Goal: Task Accomplishment & Management: Complete application form

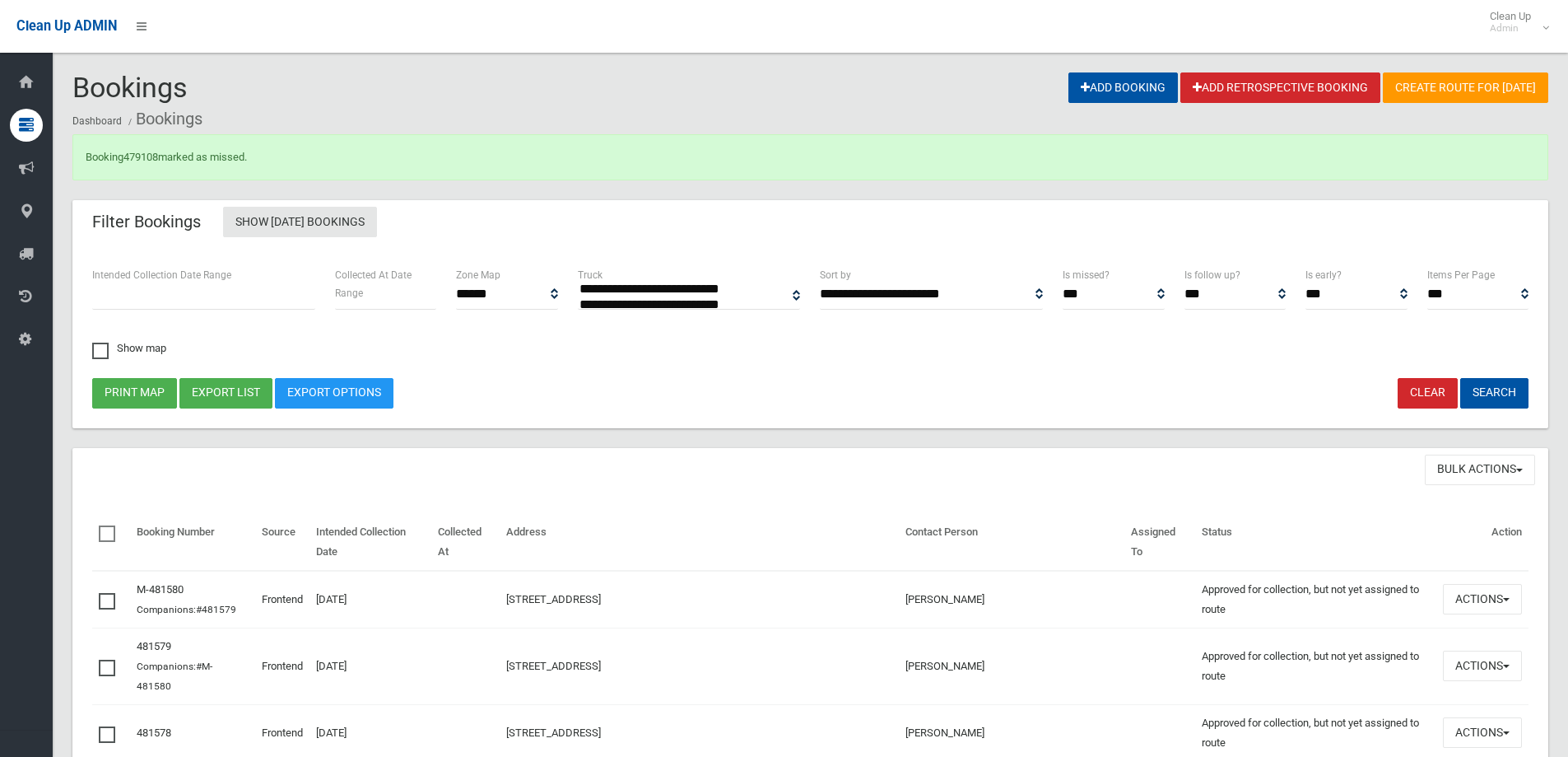
select select
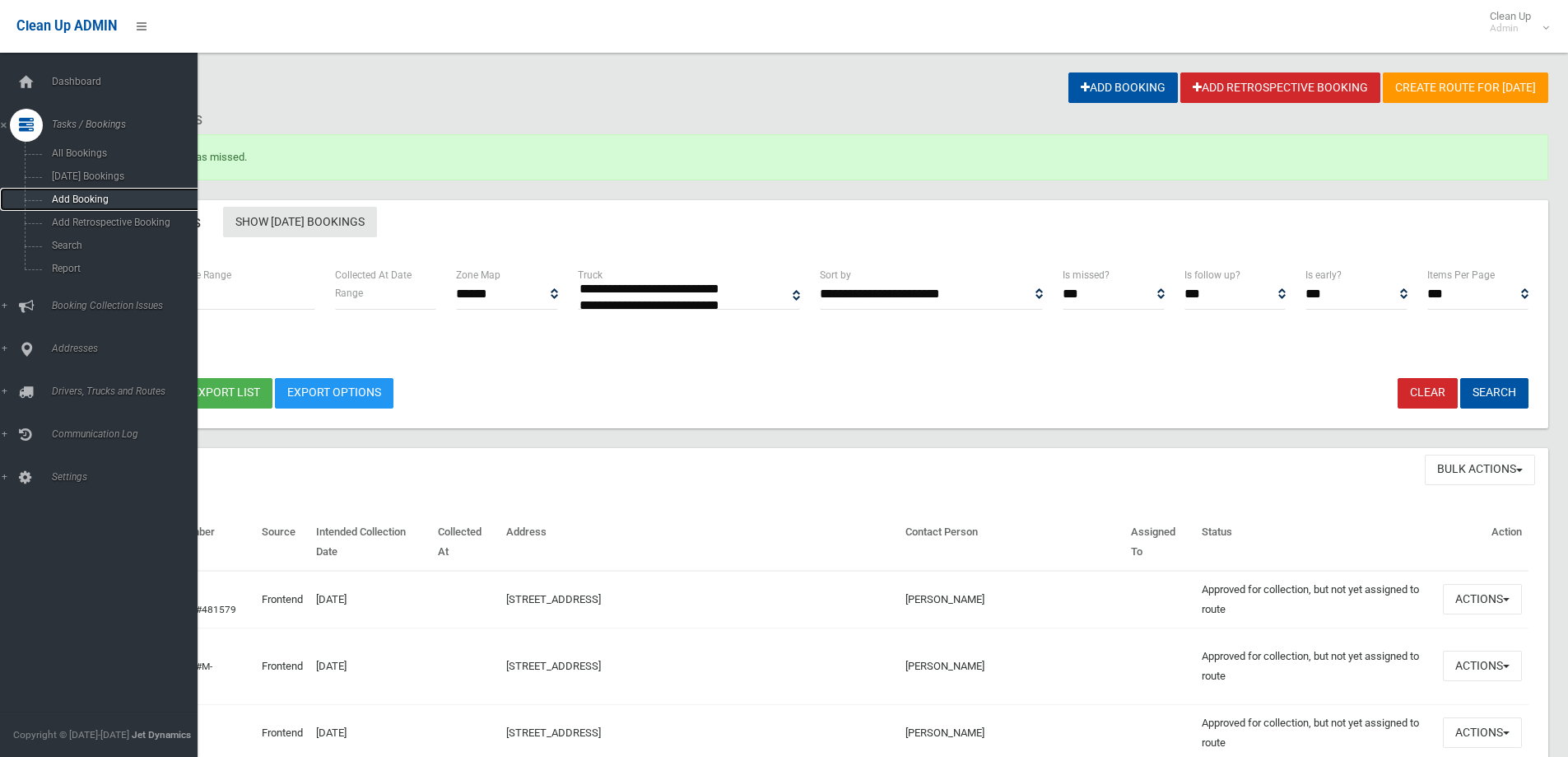
click at [79, 189] on link "Add Booking" at bounding box center [105, 199] width 209 height 23
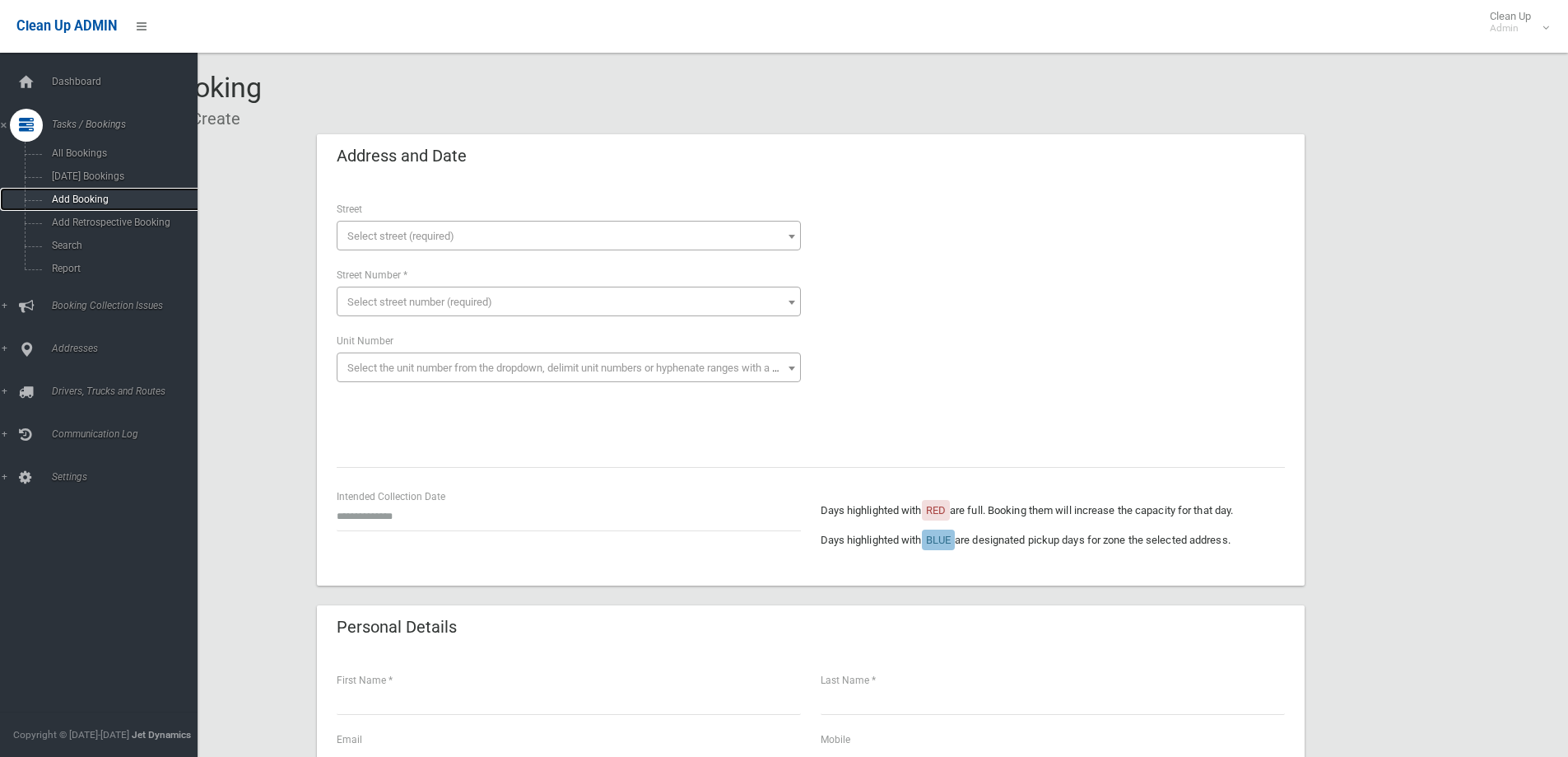
click at [78, 199] on span "Add Booking" at bounding box center [121, 199] width 149 height 11
click at [70, 248] on span "Search" at bounding box center [121, 246] width 149 height 11
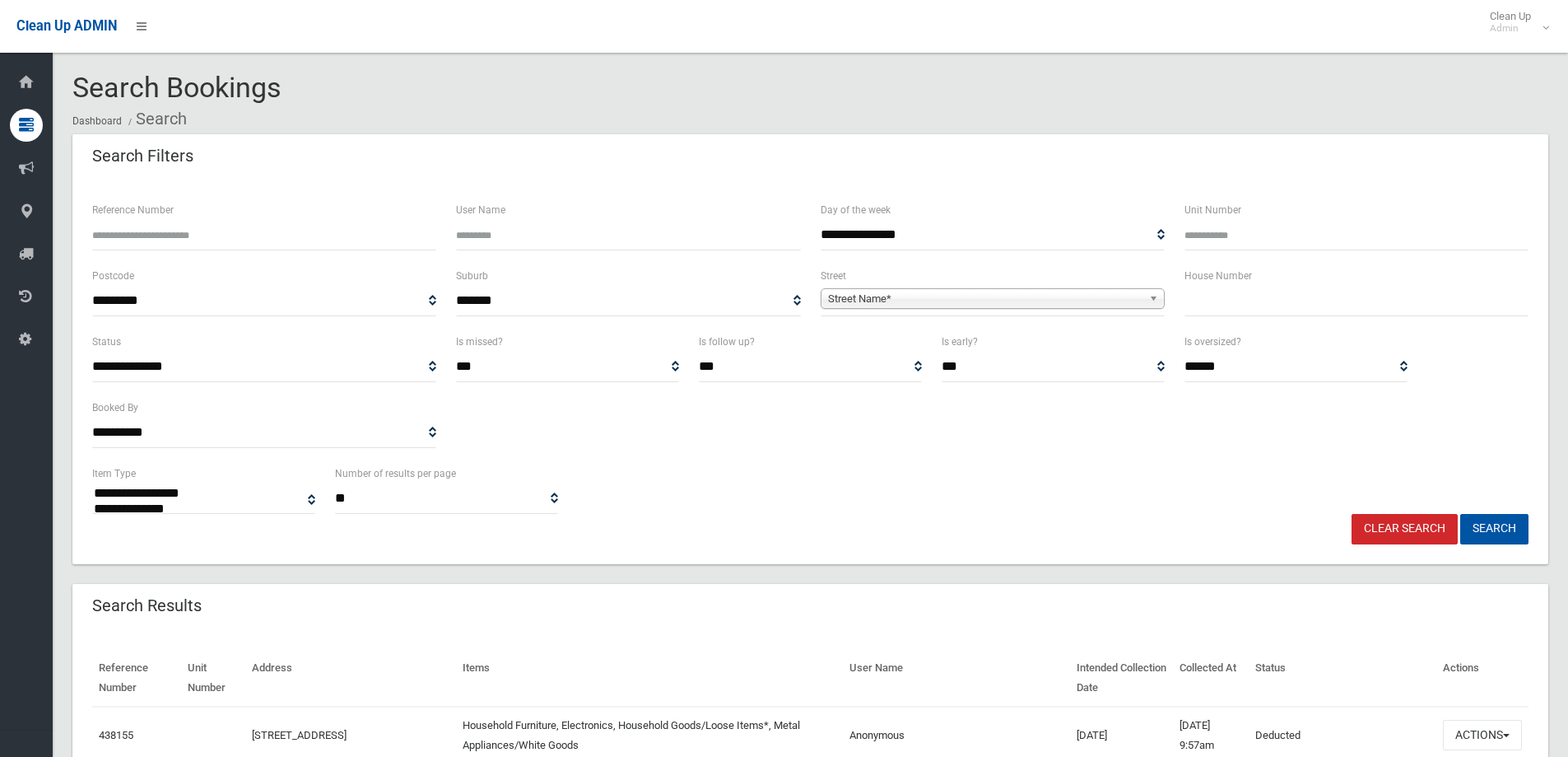
select select
click at [1225, 312] on input "text" at bounding box center [1356, 301] width 344 height 30
type input "**"
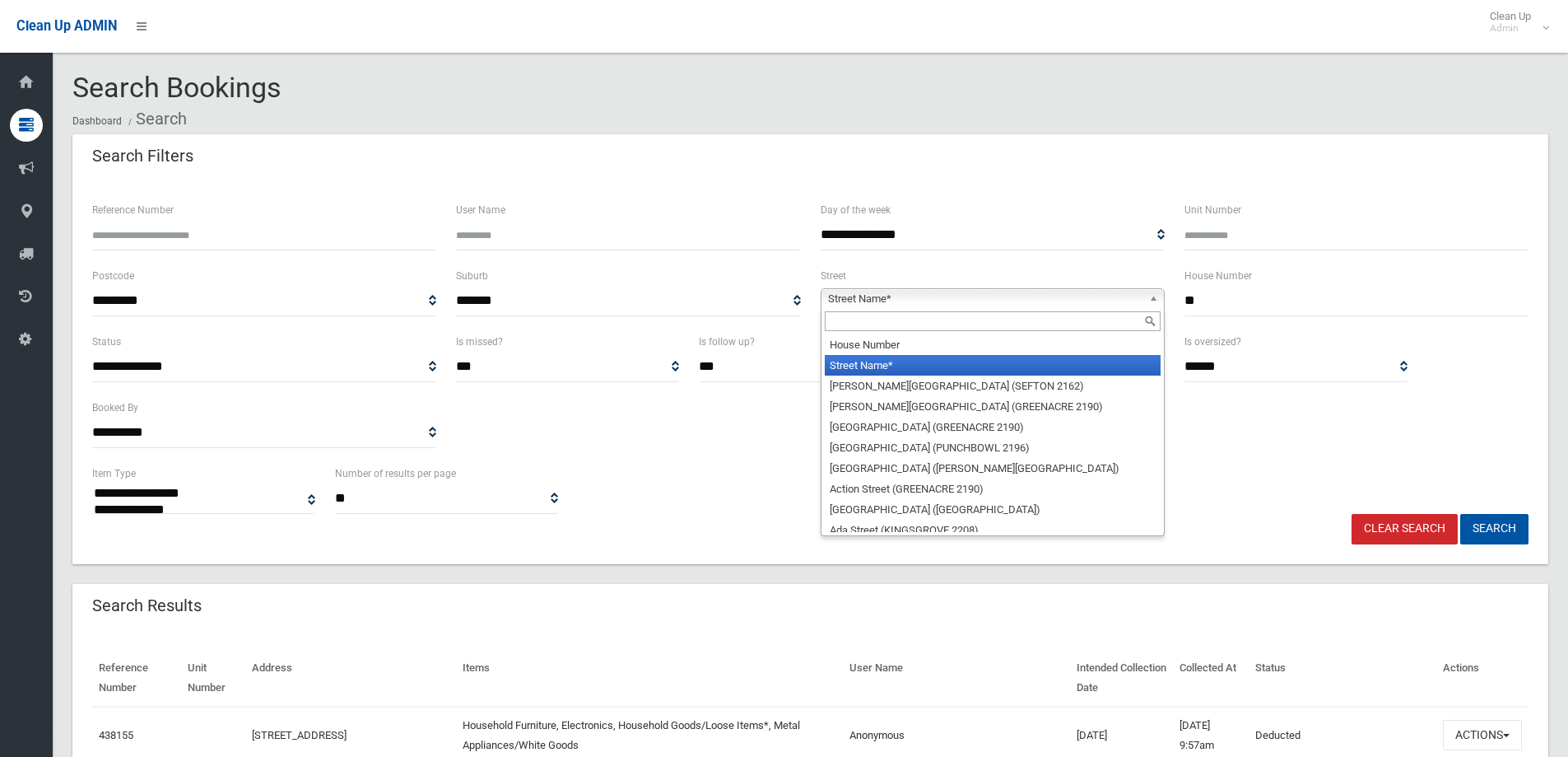
click at [1086, 295] on span "Street Name*" at bounding box center [985, 298] width 314 height 20
click at [1090, 309] on div at bounding box center [993, 321] width 343 height 27
click at [1096, 326] on input "text" at bounding box center [992, 321] width 336 height 20
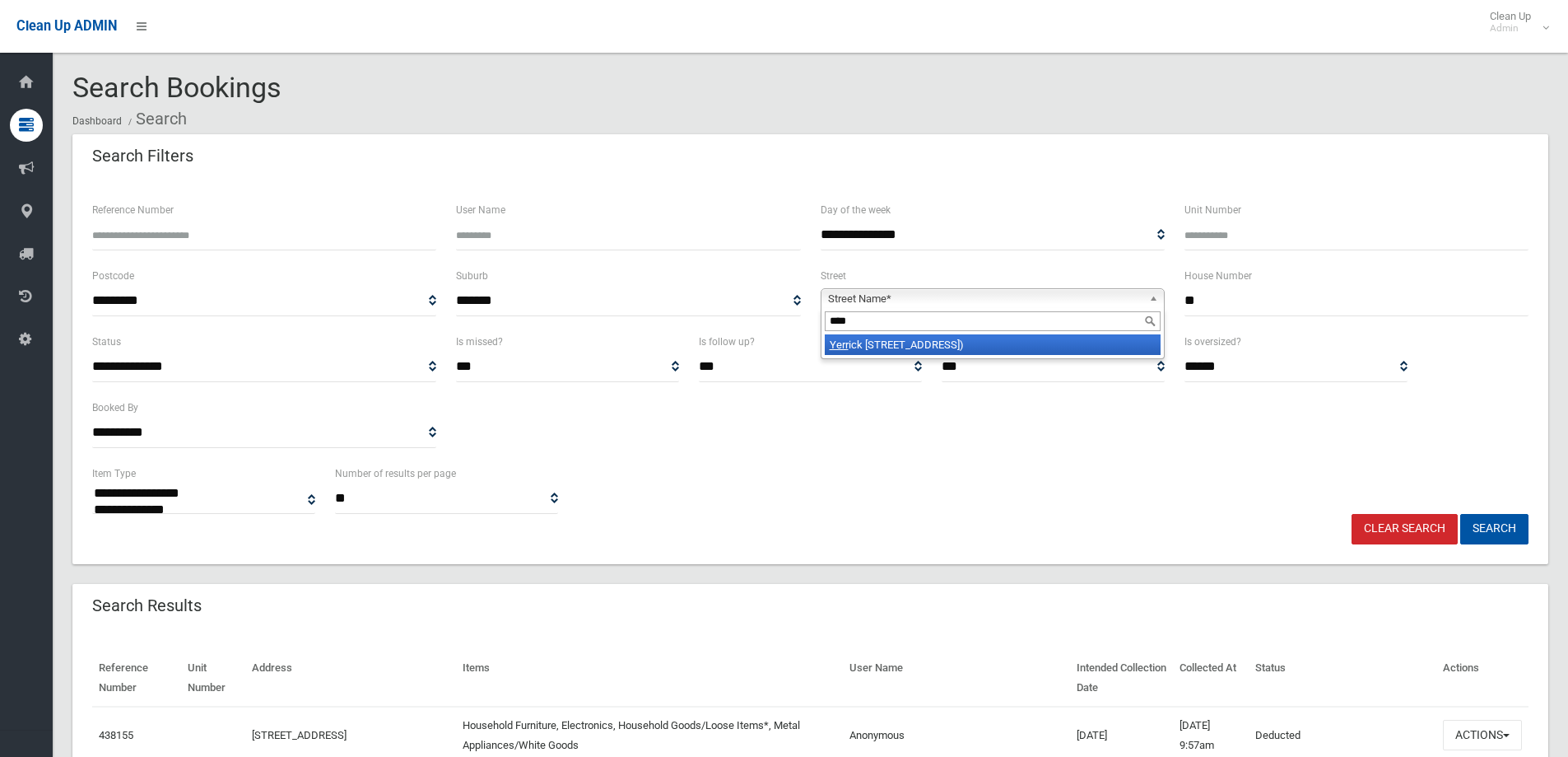
type input "****"
click at [1095, 345] on li "Yerr ick Road (LAKEMBA 2195)" at bounding box center [992, 345] width 336 height 21
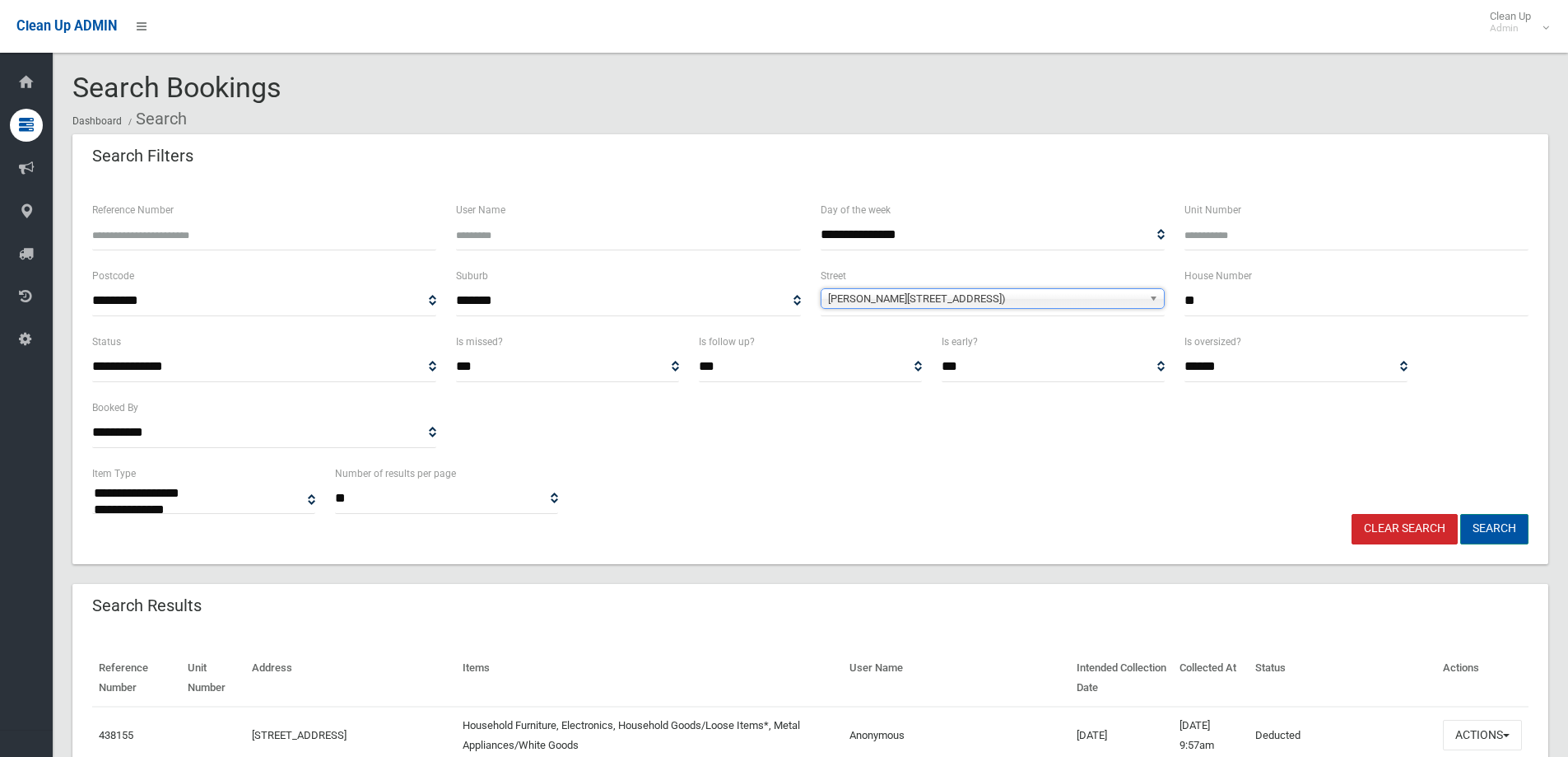
click at [1496, 538] on button "Search" at bounding box center [1495, 529] width 69 height 30
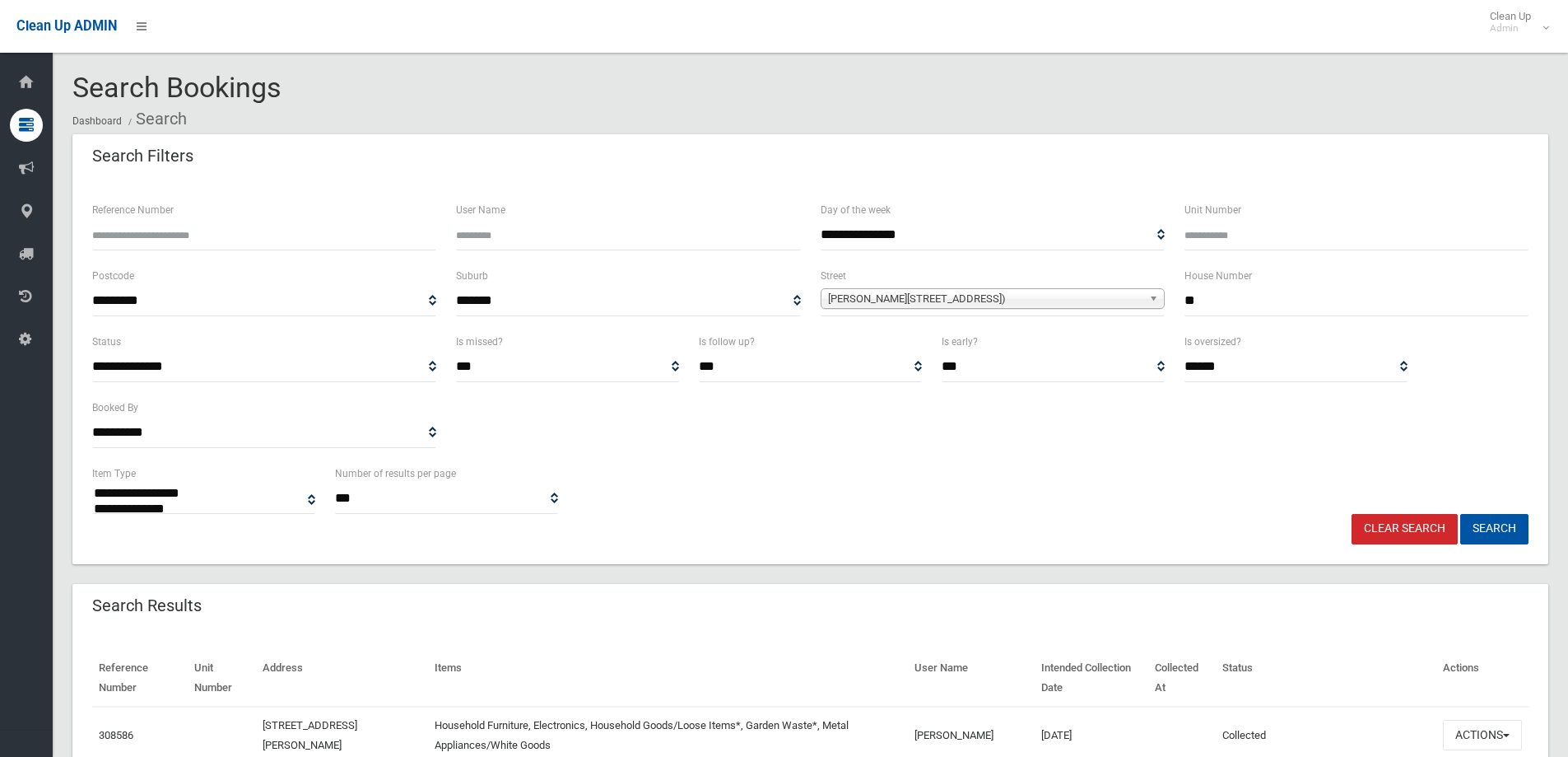
select select
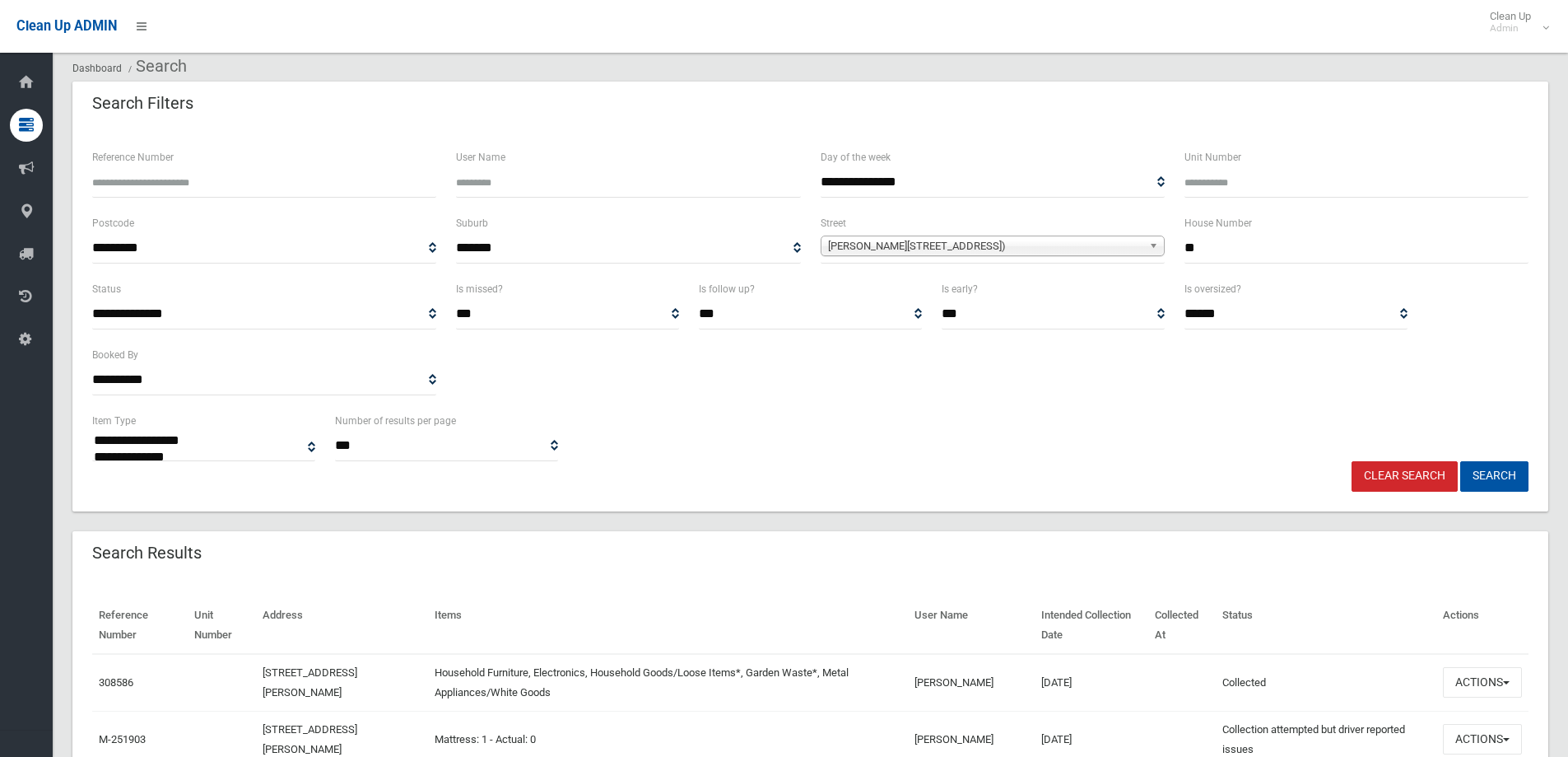
scroll to position [82, 0]
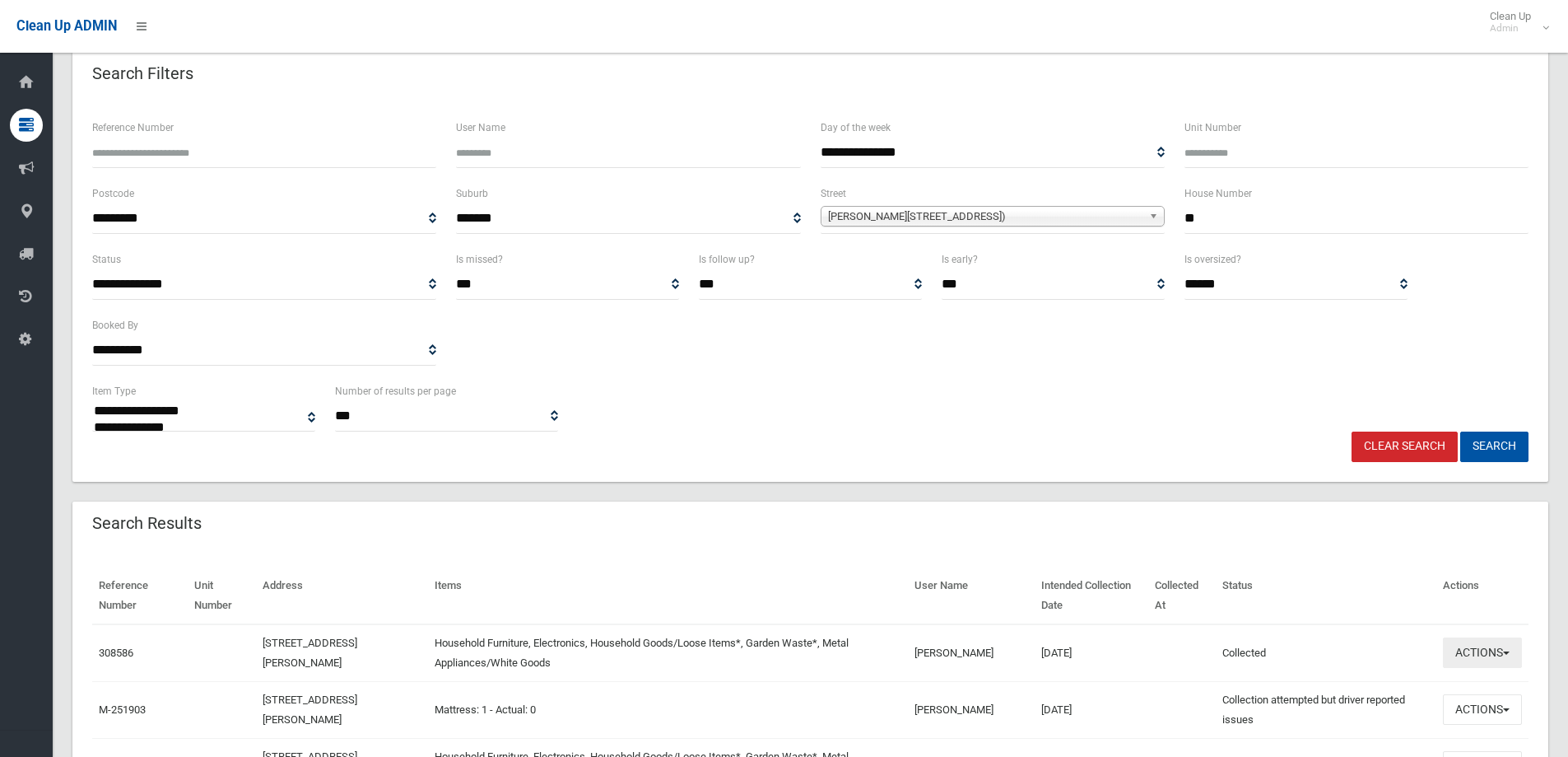
click at [1471, 665] on button "Actions" at bounding box center [1482, 652] width 79 height 30
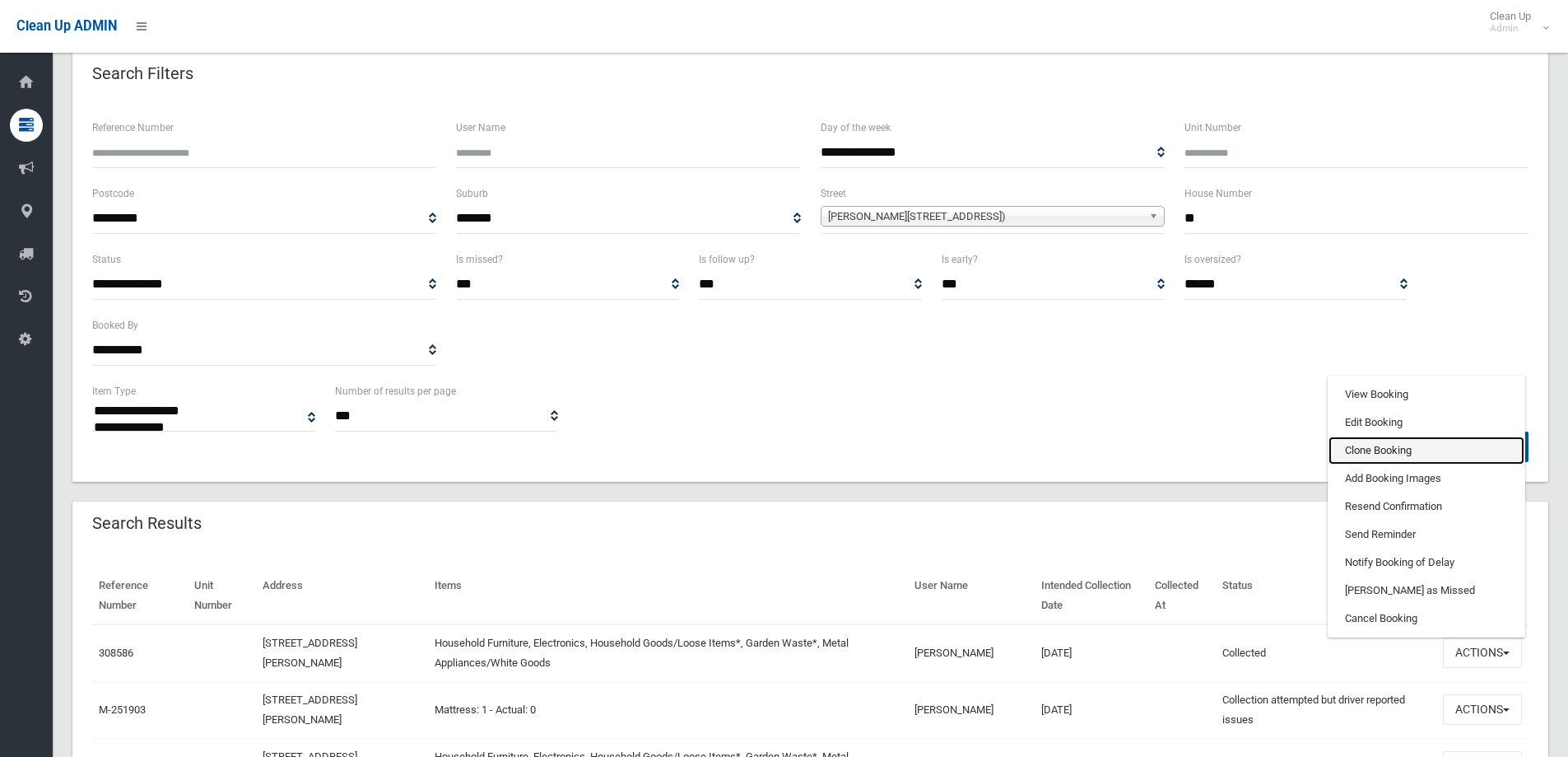
click at [1433, 448] on link "Clone Booking" at bounding box center [1427, 449] width 196 height 28
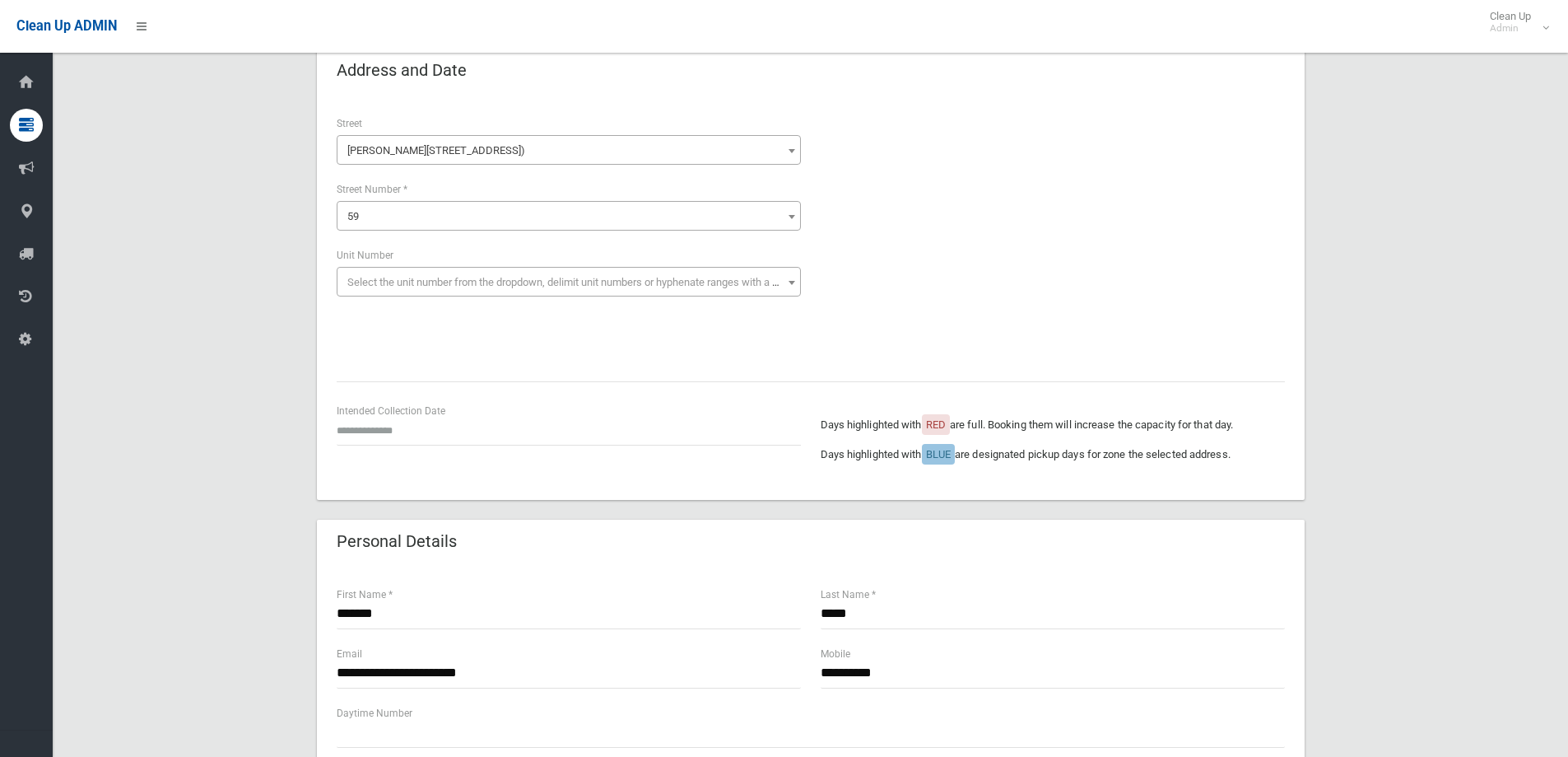
scroll to position [165, 0]
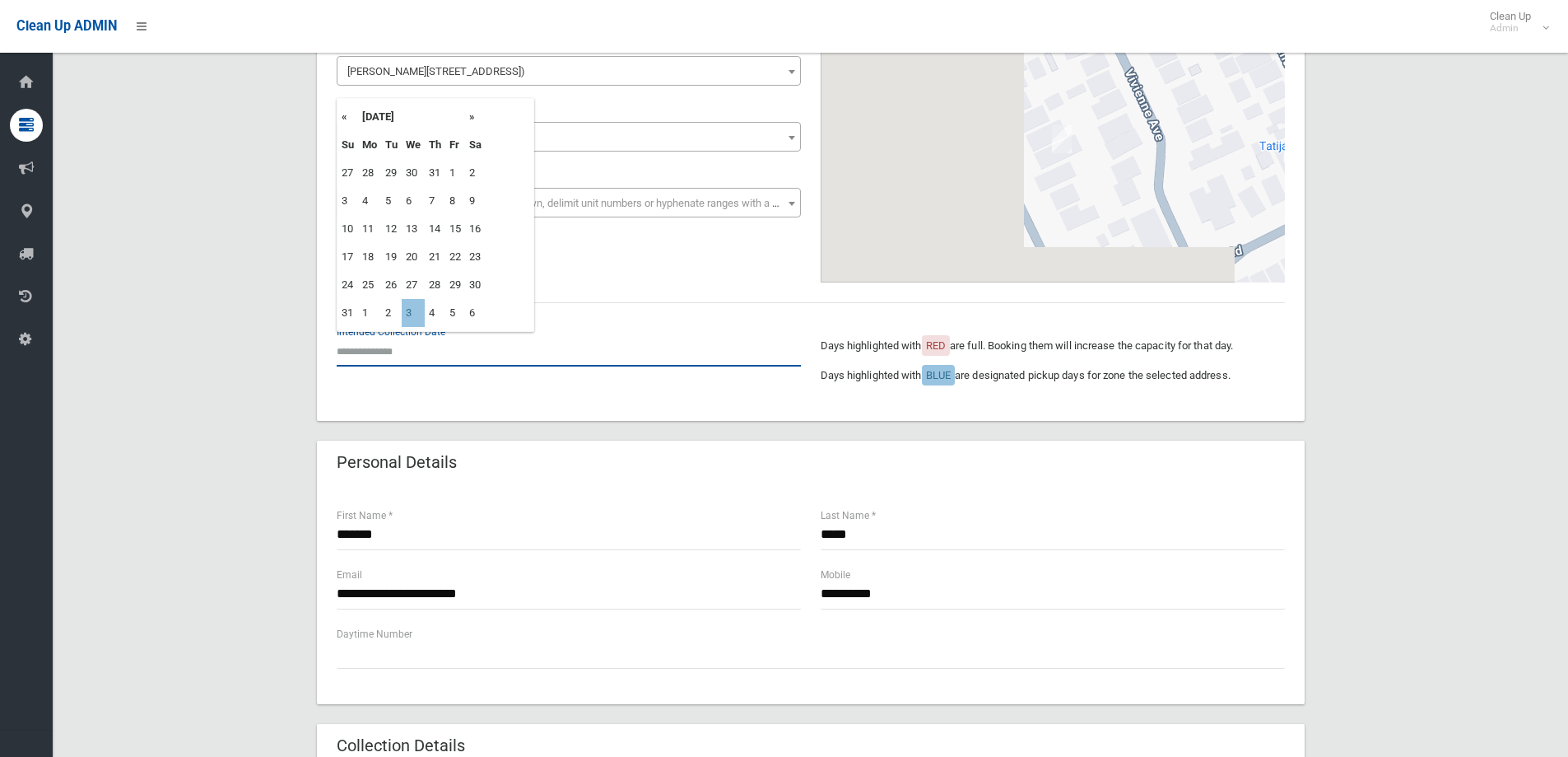
click at [410, 356] on input "text" at bounding box center [569, 351] width 465 height 30
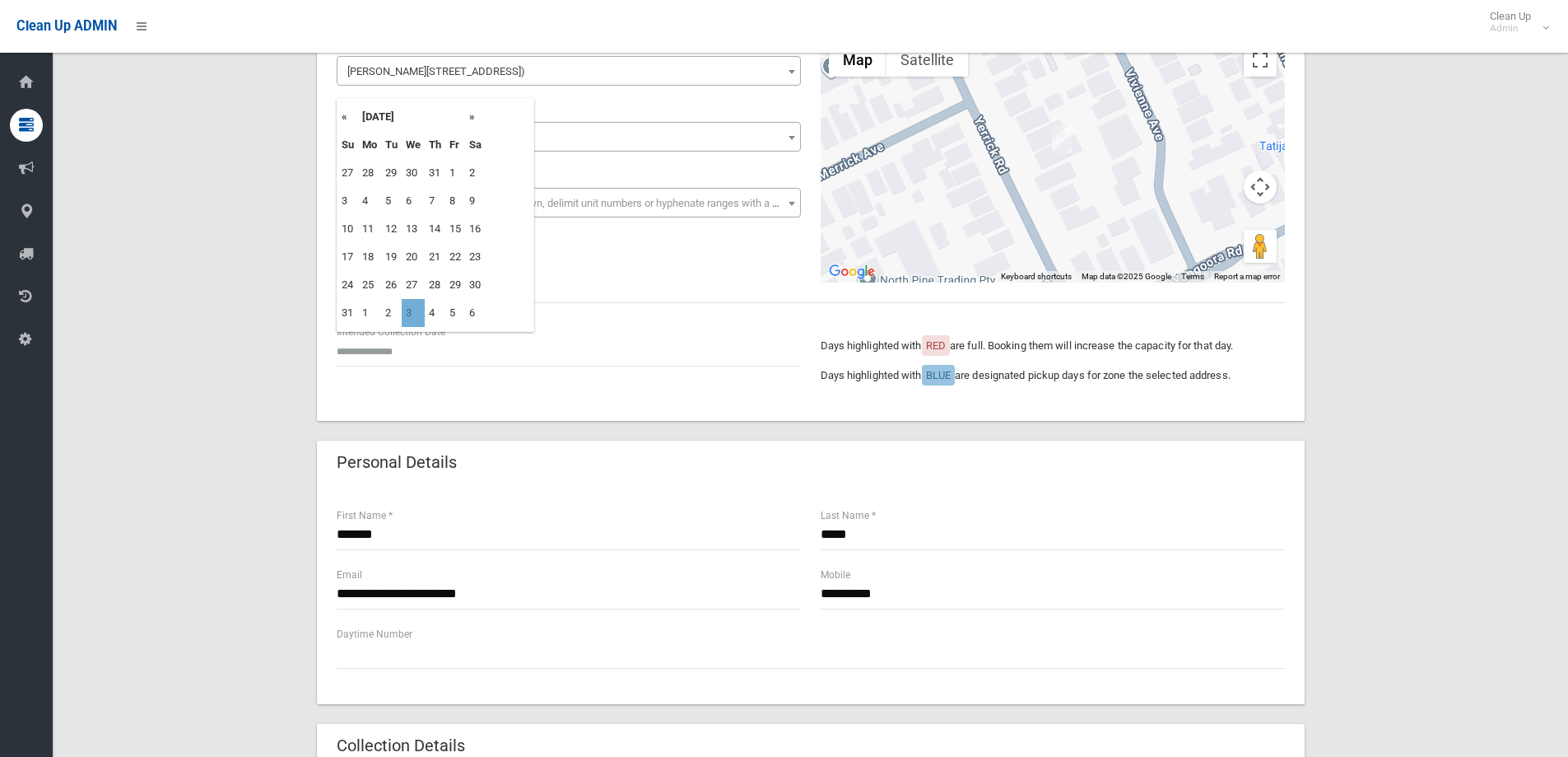
click at [423, 309] on td "3" at bounding box center [413, 312] width 23 height 28
type input "**********"
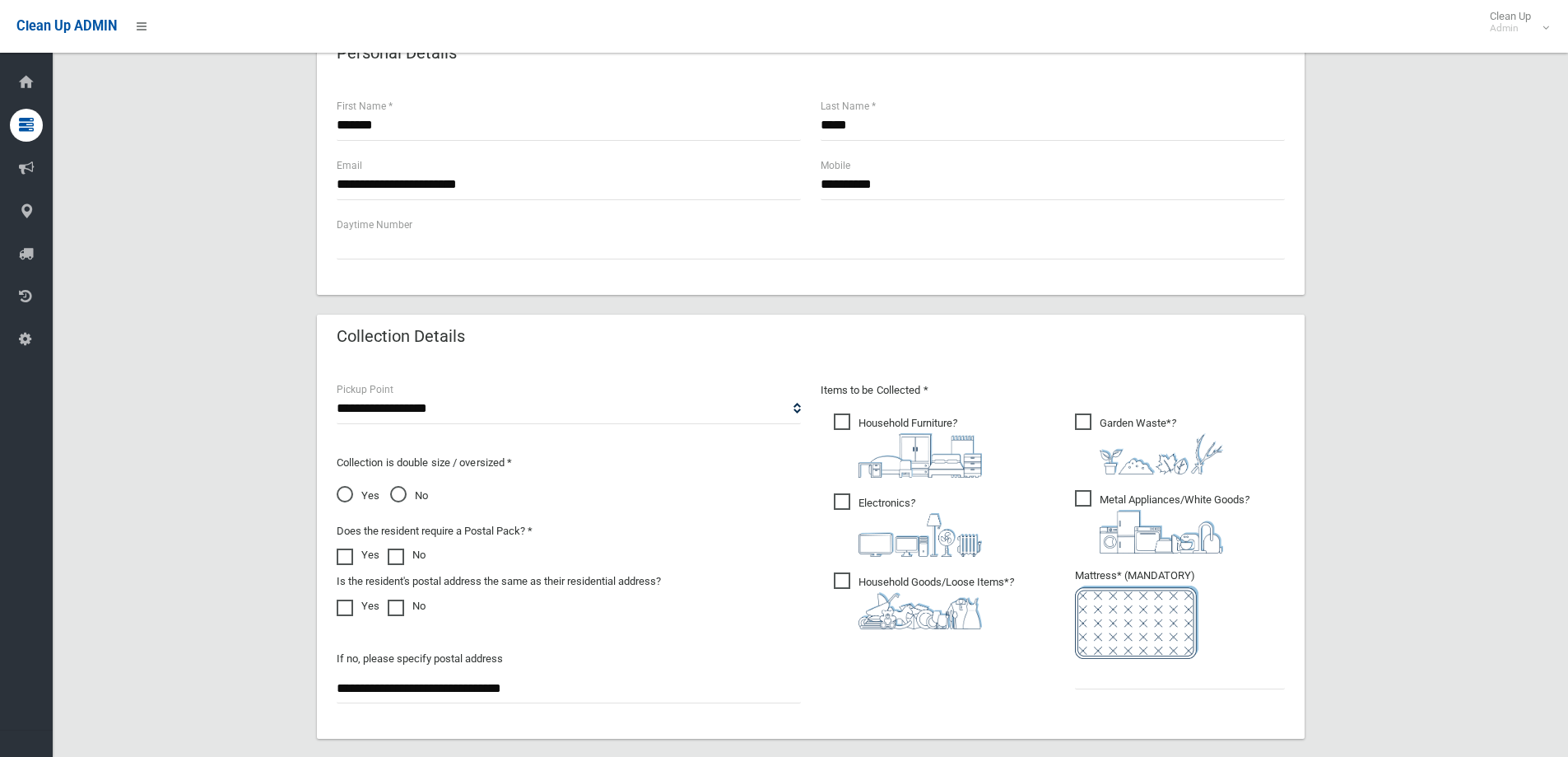
scroll to position [824, 0]
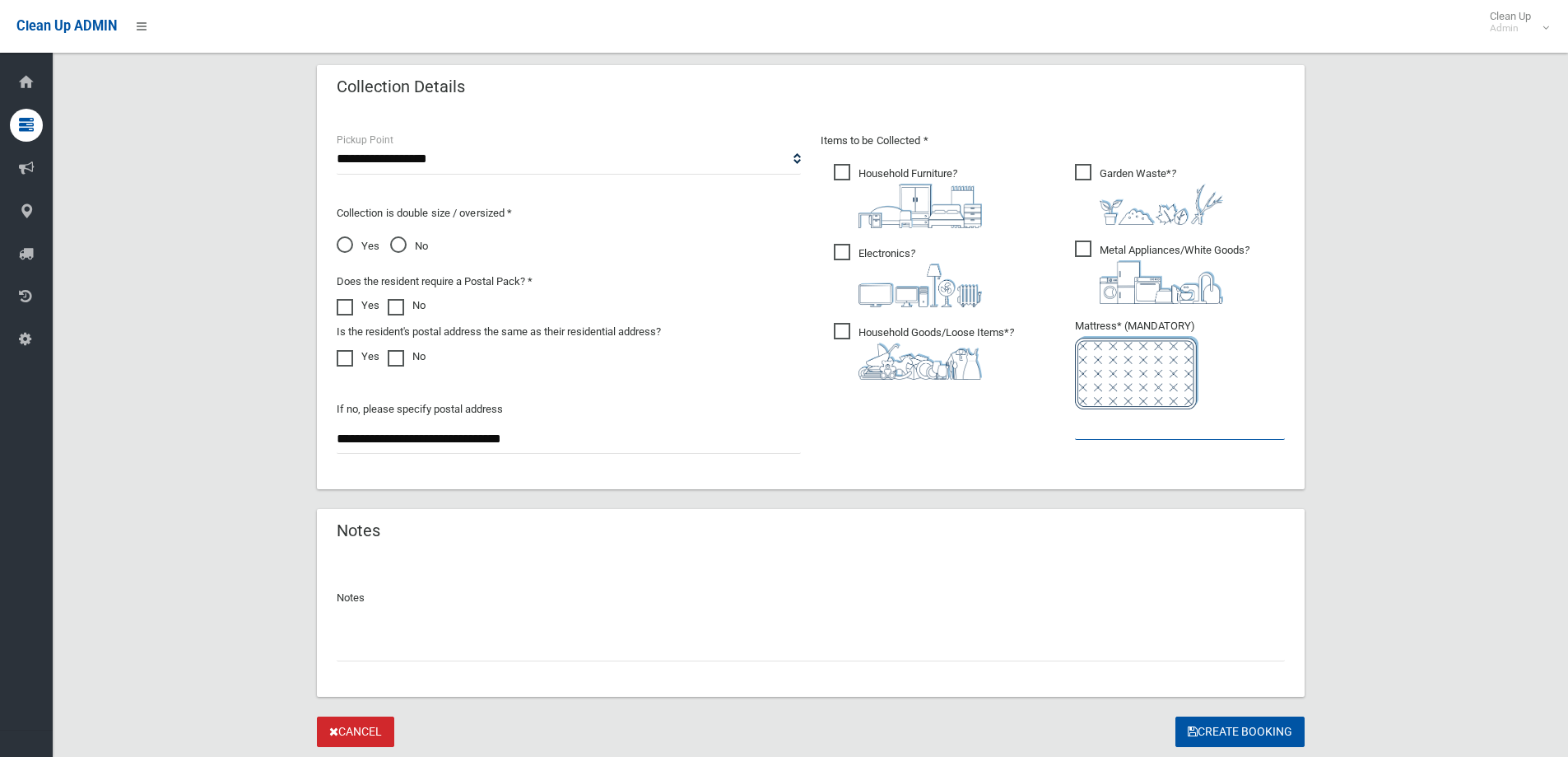
click at [1154, 426] on input "text" at bounding box center [1180, 425] width 209 height 30
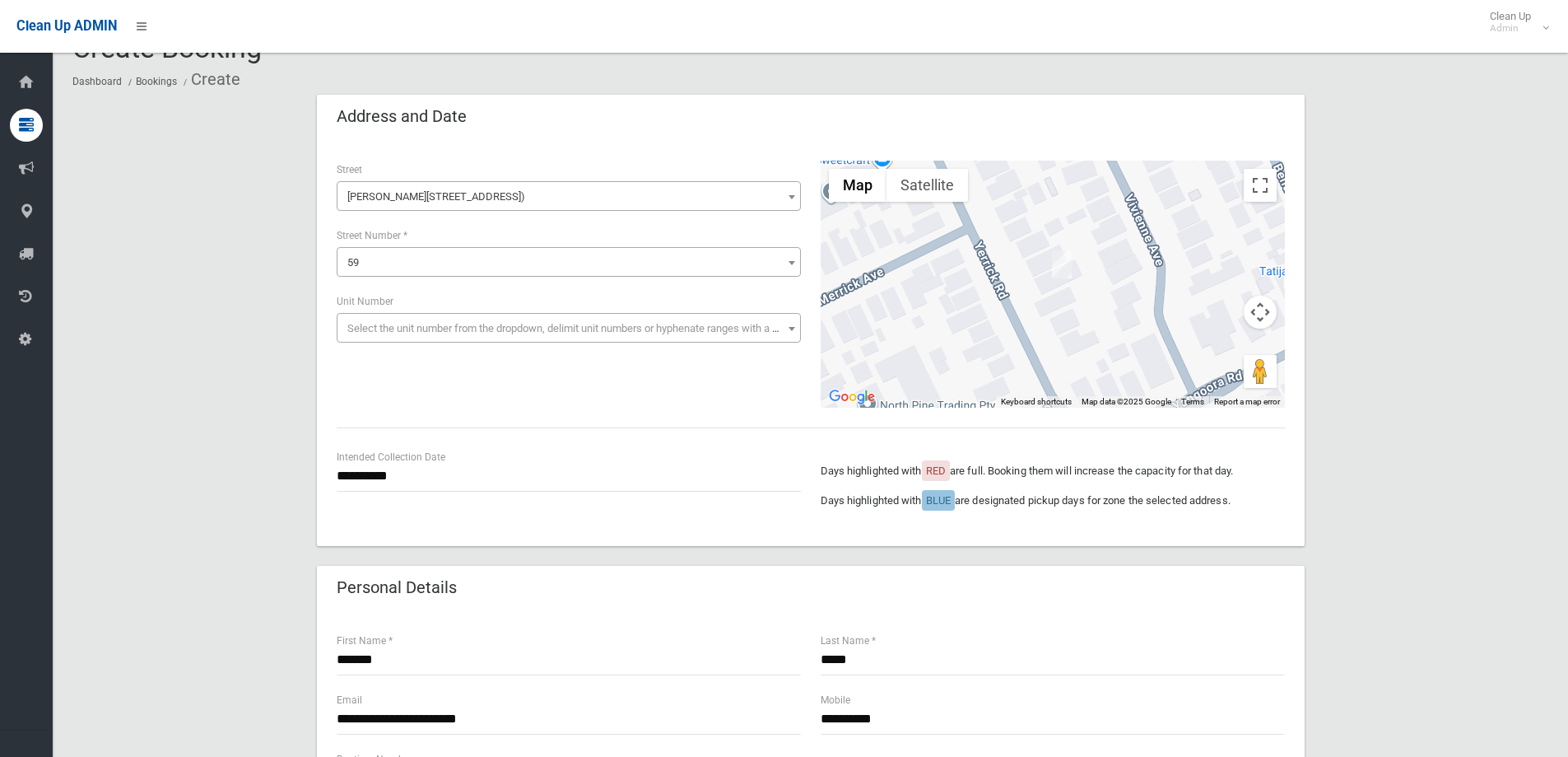
scroll to position [0, 0]
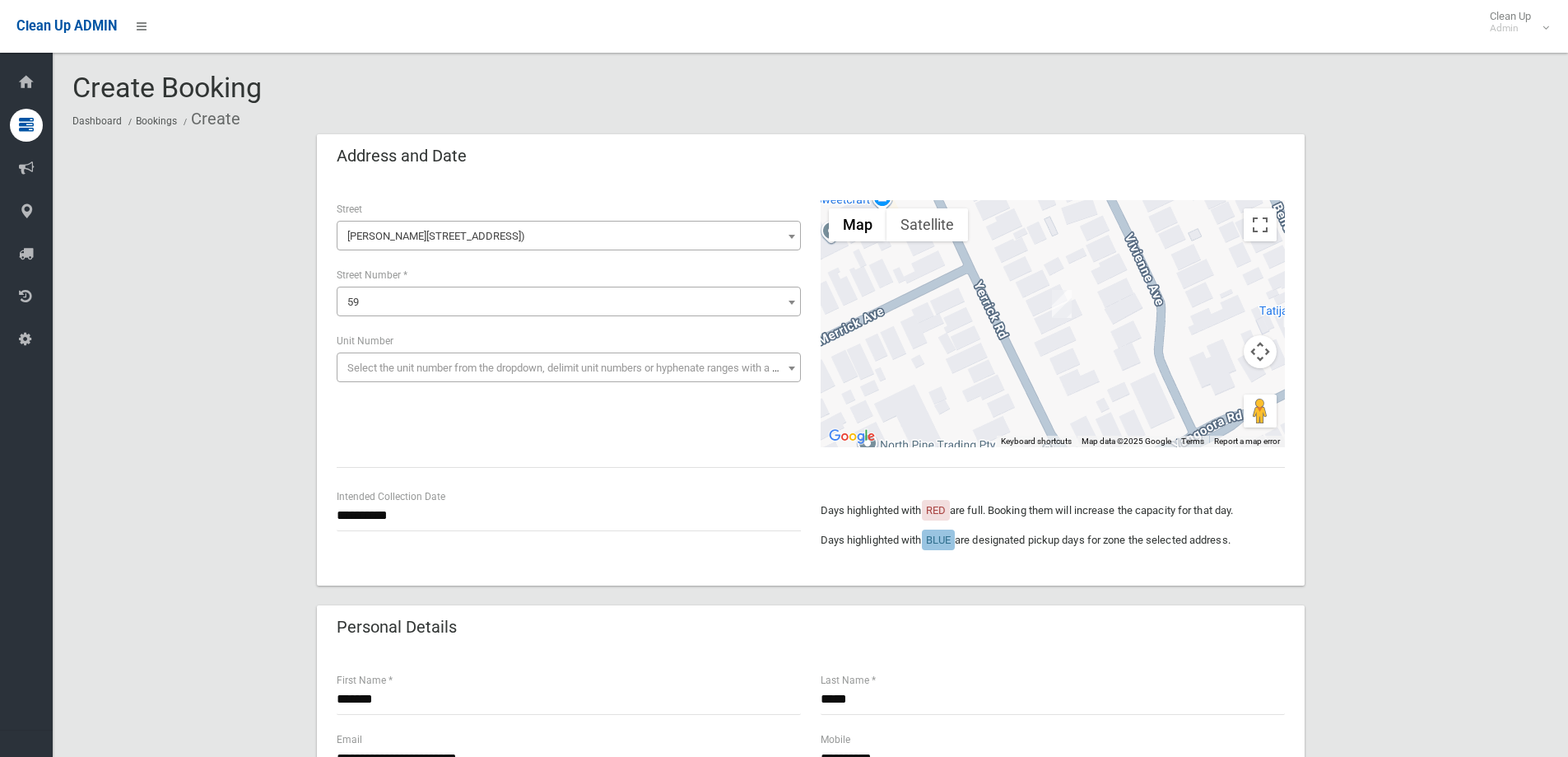
type input "*"
drag, startPoint x: 696, startPoint y: 451, endPoint x: 705, endPoint y: 442, distance: 12.7
click at [702, 448] on div "**********" at bounding box center [811, 382] width 988 height 405
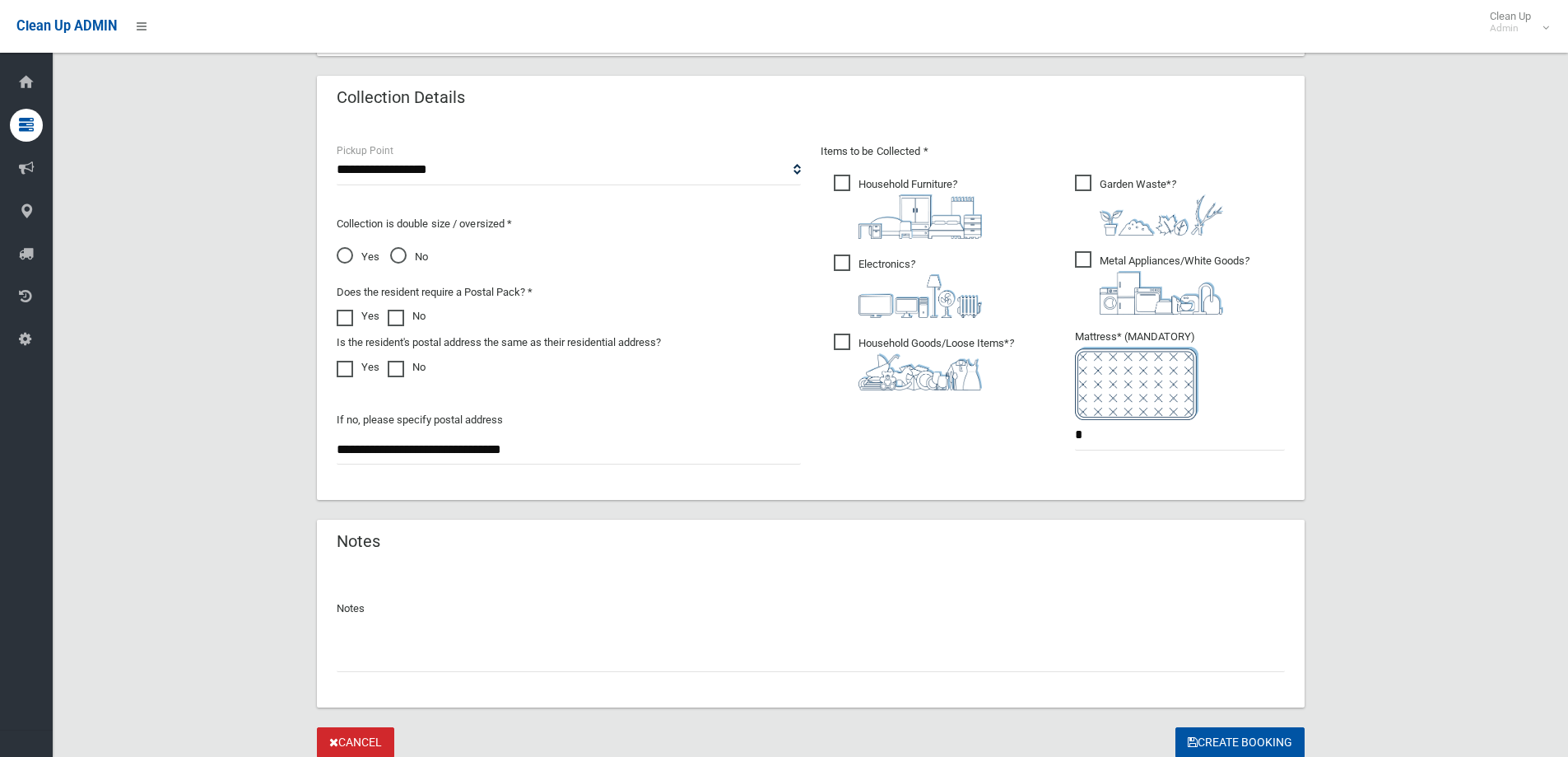
scroll to position [873, 0]
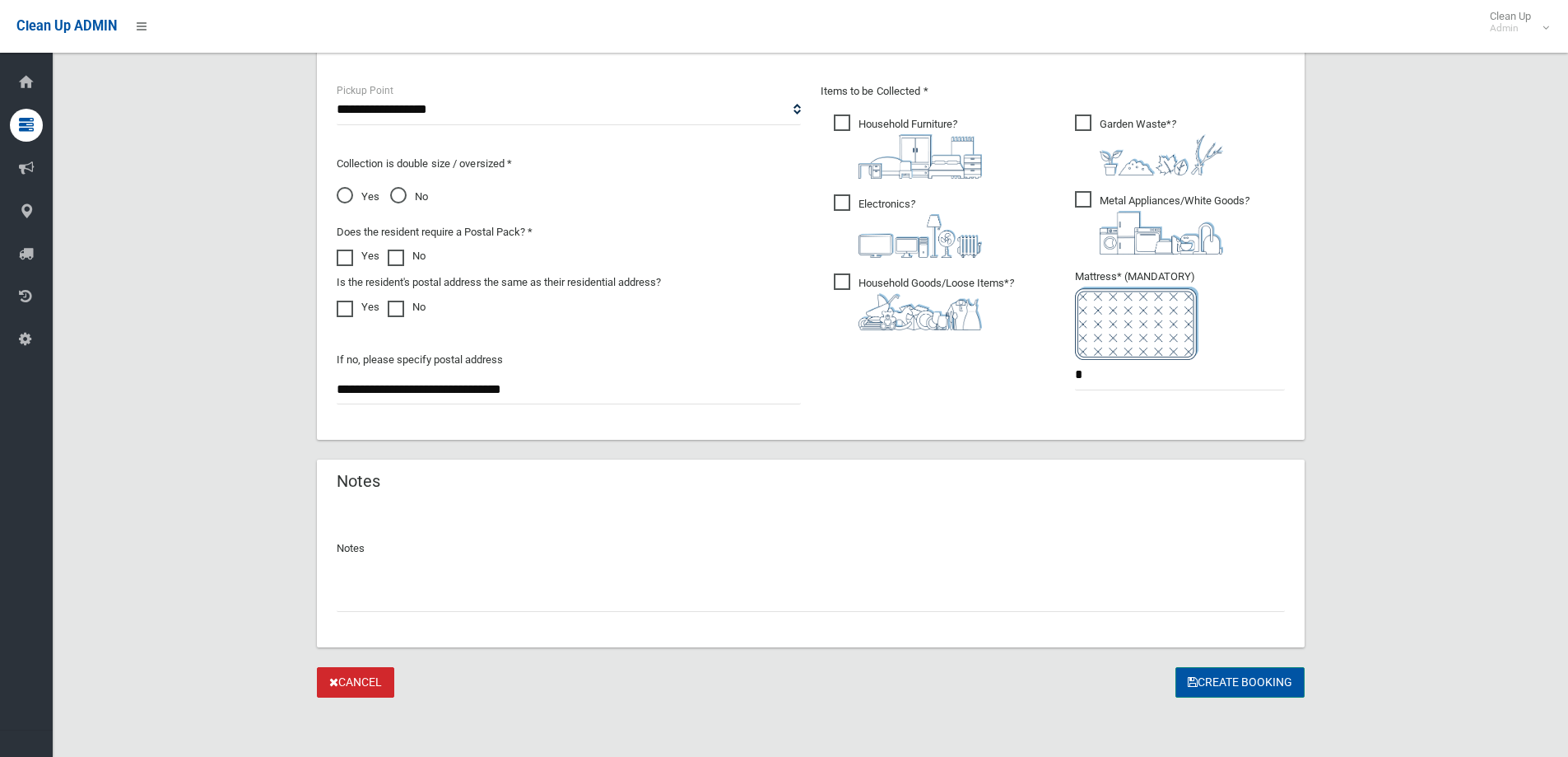
click at [1256, 685] on button "Create Booking" at bounding box center [1241, 682] width 129 height 30
